Goal: Information Seeking & Learning: Learn about a topic

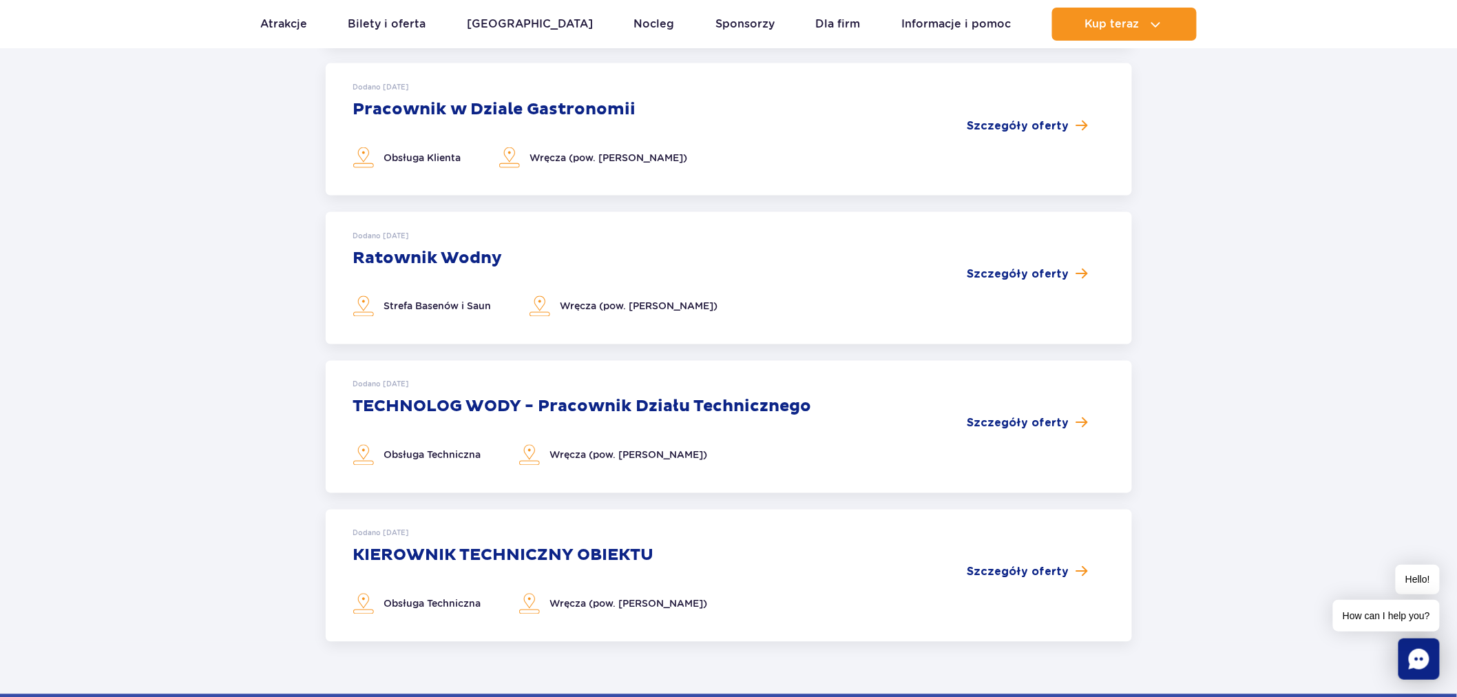
scroll to position [842, 0]
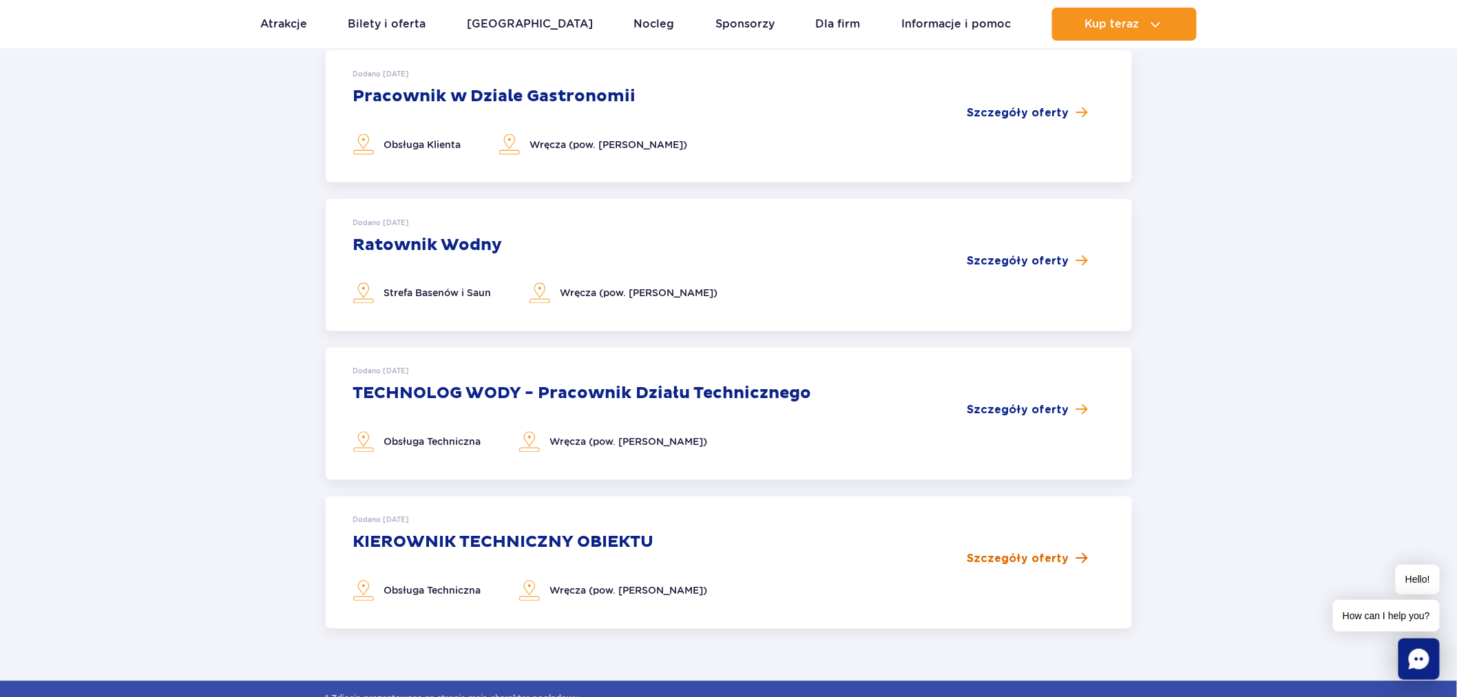
click at [1018, 556] on span "Szczegóły oferty" at bounding box center [1019, 559] width 102 height 17
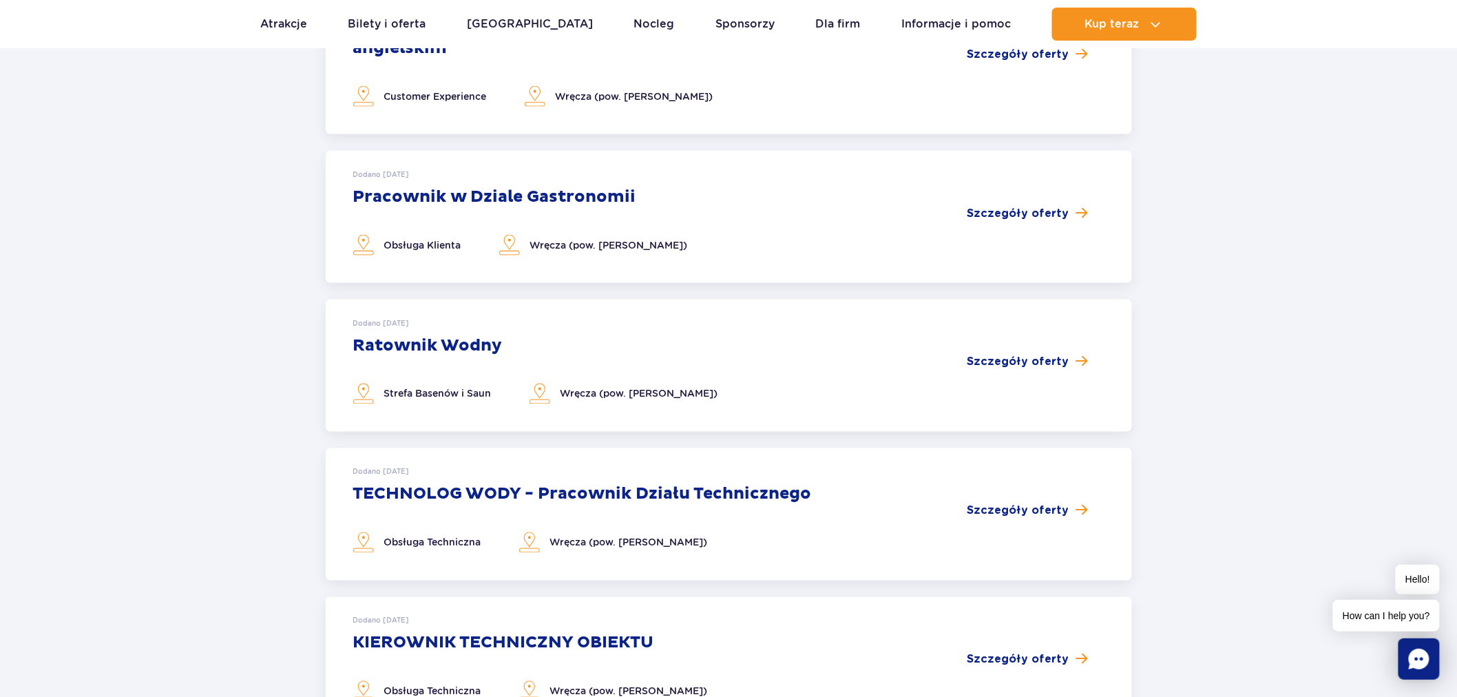
scroll to position [535, 0]
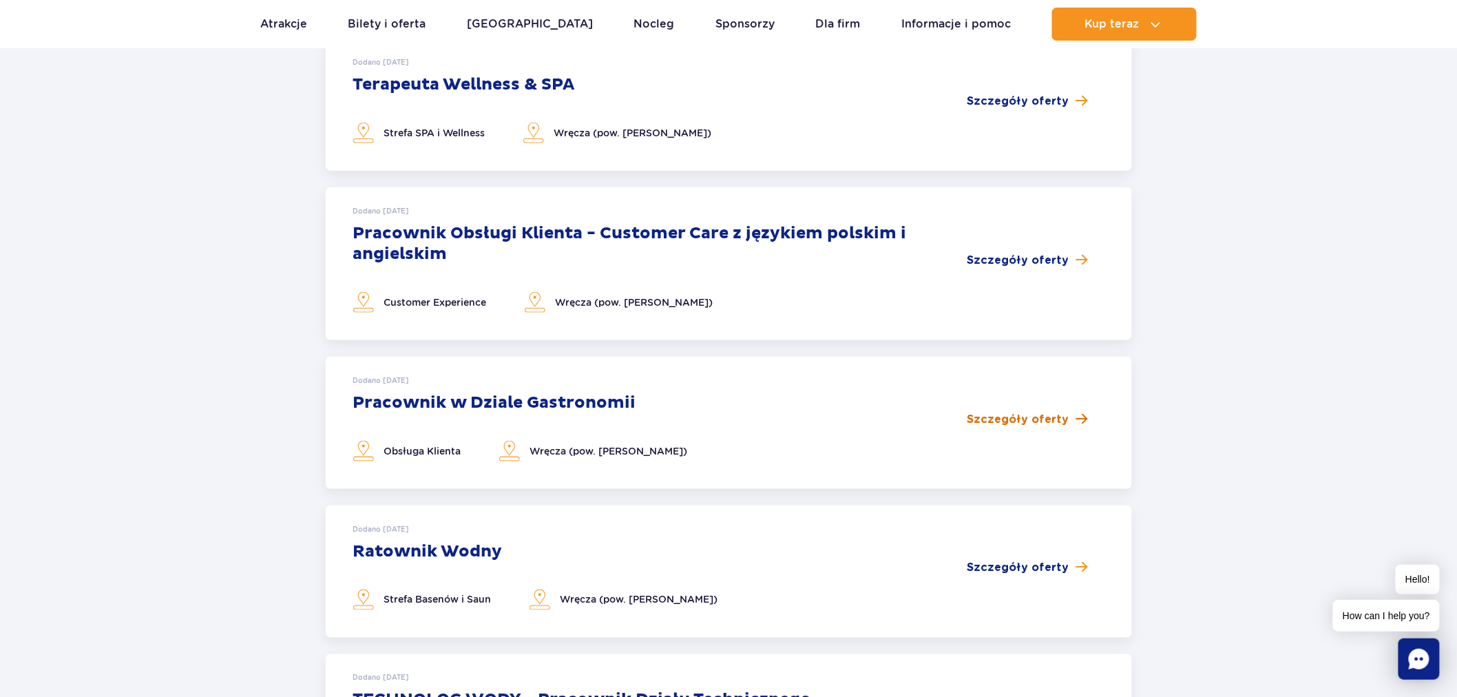
click at [1050, 418] on span "Szczegóły oferty" at bounding box center [1019, 419] width 102 height 17
click at [1050, 253] on span "Szczegóły oferty" at bounding box center [1019, 260] width 102 height 17
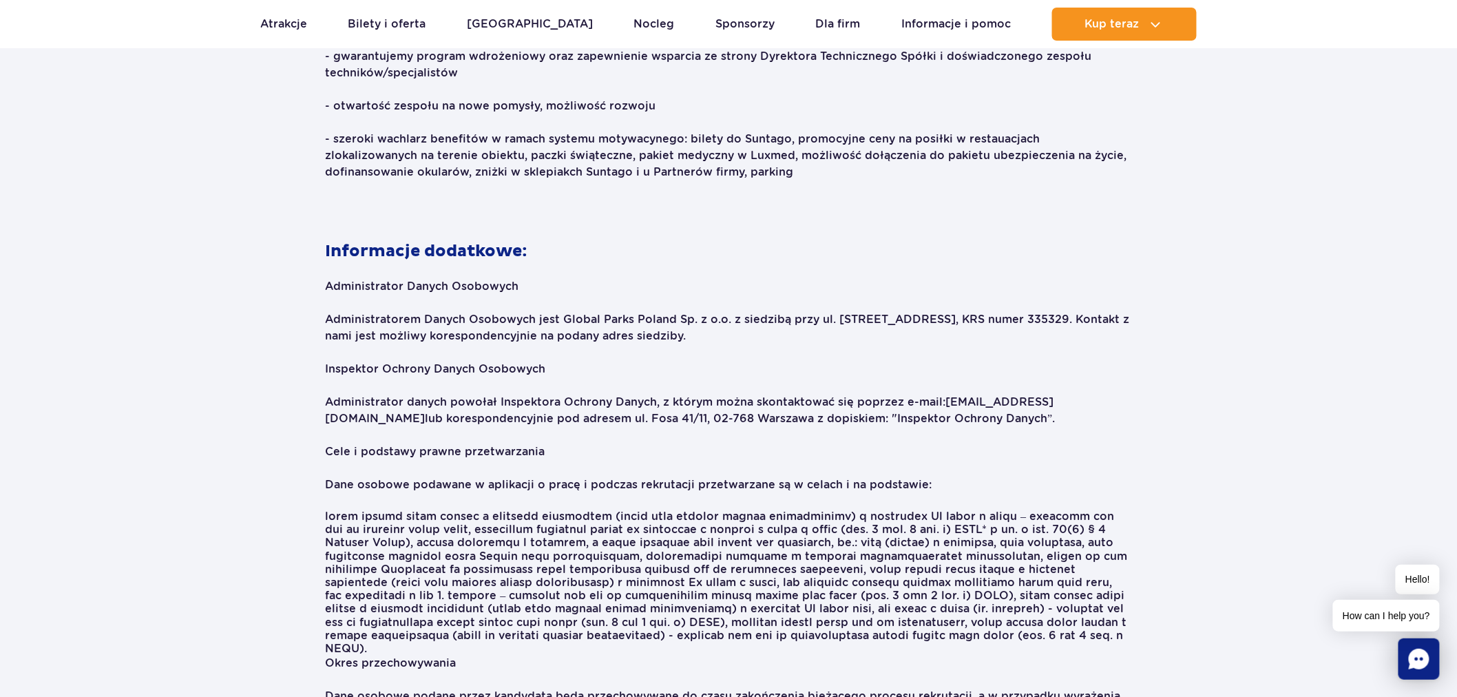
scroll to position [1607, 0]
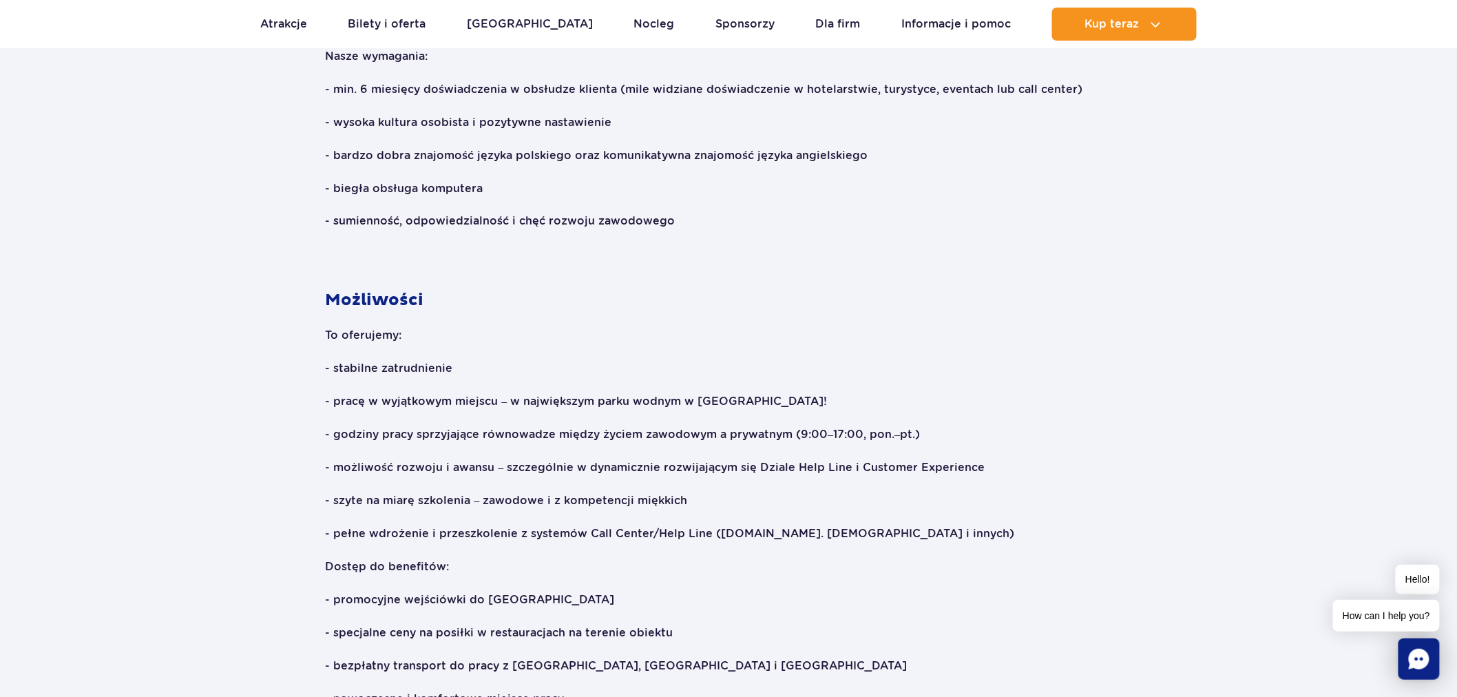
scroll to position [918, 0]
